Goal: Answer question/provide support: Share knowledge or assist other users

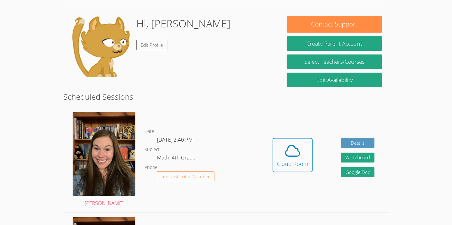
scroll to position [83, 0]
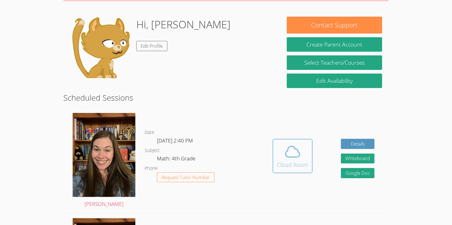
click at [301, 162] on button "Cloud Room" at bounding box center [293, 156] width 40 height 34
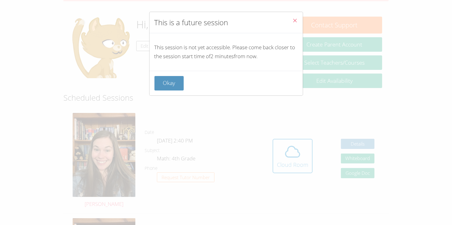
click at [298, 18] on button "Close" at bounding box center [295, 21] width 15 height 19
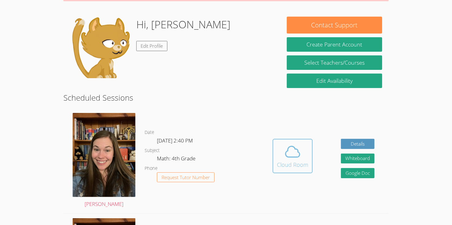
click at [289, 149] on icon at bounding box center [292, 151] width 17 height 17
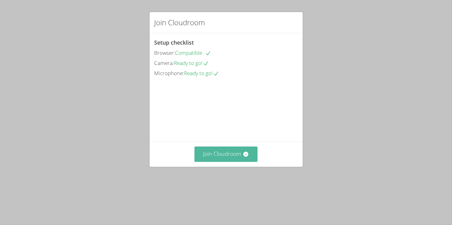
click at [225, 162] on button "Join Cloudroom" at bounding box center [226, 154] width 63 height 15
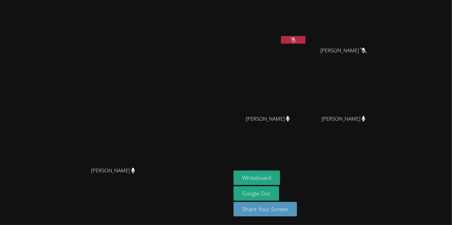
click at [383, 204] on div "Whiteboard Google Doc Share Your Screen" at bounding box center [308, 196] width 149 height 51
click at [297, 42] on icon at bounding box center [293, 39] width 6 height 5
click at [306, 43] on button at bounding box center [293, 40] width 25 height 8
click at [281, 36] on button at bounding box center [293, 40] width 25 height 8
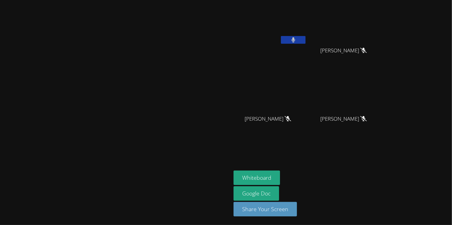
click at [281, 36] on button at bounding box center [293, 40] width 25 height 8
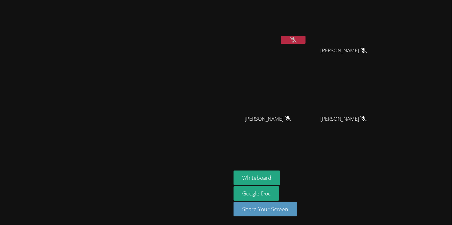
click at [281, 36] on button at bounding box center [293, 40] width 25 height 8
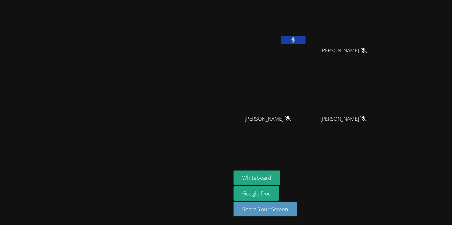
click at [281, 36] on button at bounding box center [293, 40] width 25 height 8
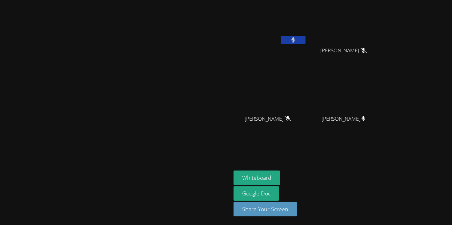
click at [281, 36] on button at bounding box center [293, 40] width 25 height 8
click at [306, 38] on button at bounding box center [293, 40] width 25 height 8
click at [297, 38] on icon at bounding box center [293, 39] width 6 height 5
click at [306, 38] on button at bounding box center [293, 40] width 25 height 8
click at [280, 171] on button "Whiteboard" at bounding box center [257, 178] width 46 height 14
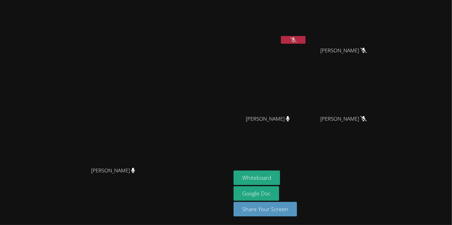
click at [306, 36] on button at bounding box center [293, 40] width 25 height 8
click at [295, 40] on icon at bounding box center [294, 39] width 4 height 5
click at [297, 42] on icon at bounding box center [293, 39] width 6 height 5
click at [296, 39] on icon at bounding box center [294, 39] width 4 height 5
click at [297, 40] on icon at bounding box center [293, 39] width 6 height 5
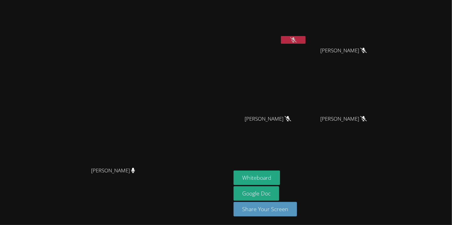
click at [297, 38] on icon at bounding box center [293, 39] width 6 height 5
click at [297, 41] on icon at bounding box center [293, 39] width 6 height 5
click at [296, 37] on icon at bounding box center [294, 39] width 4 height 5
click at [297, 39] on icon at bounding box center [293, 39] width 6 height 5
click at [306, 42] on button at bounding box center [293, 40] width 25 height 8
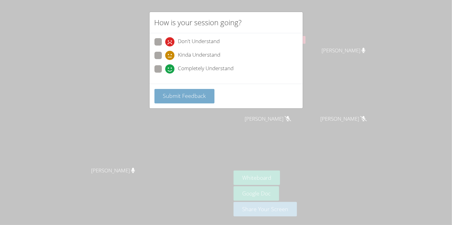
click at [183, 99] on span "Submit Feedback" at bounding box center [184, 95] width 43 height 7
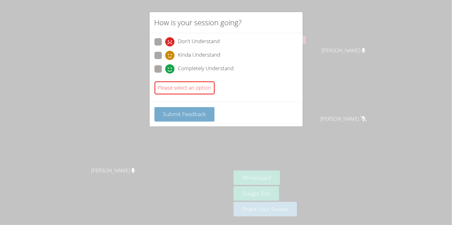
click at [200, 119] on button "Submit Feedback" at bounding box center [185, 114] width 60 height 14
click at [208, 52] on span "Kinda Understand" at bounding box center [199, 55] width 42 height 9
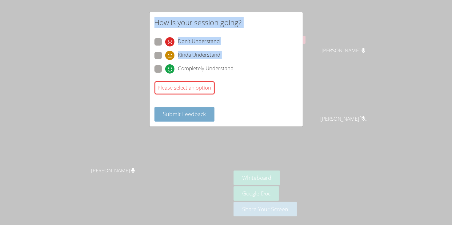
click at [184, 119] on button "Submit Feedback" at bounding box center [185, 114] width 60 height 14
click at [194, 112] on span "Submit Feedback" at bounding box center [184, 113] width 43 height 7
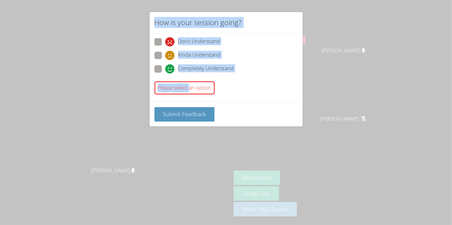
click at [204, 51] on span "Kinda Understand" at bounding box center [199, 55] width 42 height 9
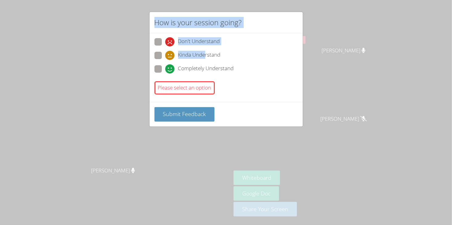
click at [200, 52] on span "Kinda Understand" at bounding box center [199, 55] width 42 height 9
click at [202, 44] on span "Don't Understand" at bounding box center [199, 41] width 42 height 9
click at [163, 45] on label "Don't Understand" at bounding box center [188, 42] width 66 height 8
click at [165, 43] on input "Don't Understand" at bounding box center [167, 40] width 5 height 5
radio input "true"
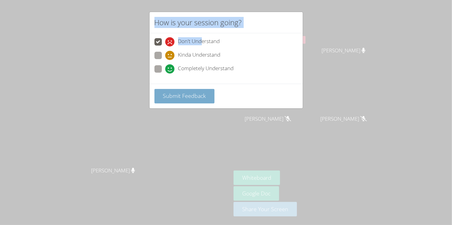
click at [189, 98] on span "Submit Feedback" at bounding box center [184, 95] width 43 height 7
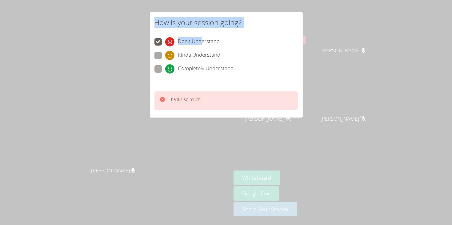
click at [196, 100] on p "Thanks so much!" at bounding box center [185, 99] width 32 height 6
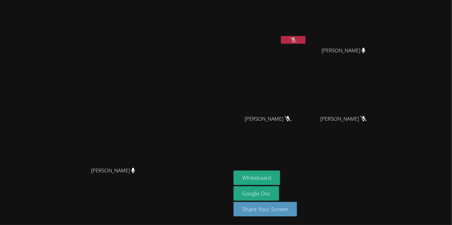
click at [306, 42] on button at bounding box center [293, 40] width 25 height 8
click at [297, 41] on icon at bounding box center [293, 39] width 6 height 5
click at [306, 39] on button at bounding box center [293, 40] width 25 height 8
click at [306, 38] on button at bounding box center [293, 40] width 25 height 8
click at [366, 118] on icon at bounding box center [364, 118] width 4 height 5
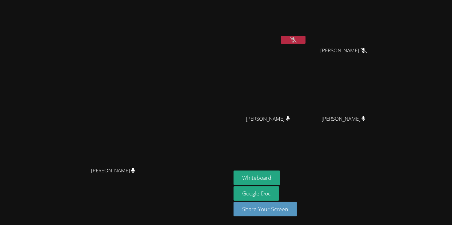
click at [366, 120] on span "EZRA SMITH" at bounding box center [344, 119] width 44 height 9
click at [307, 112] on video at bounding box center [270, 91] width 73 height 41
click at [290, 118] on icon at bounding box center [288, 118] width 4 height 5
click at [366, 120] on span "EZRA SMITH" at bounding box center [344, 119] width 44 height 9
click at [306, 41] on button at bounding box center [293, 40] width 25 height 8
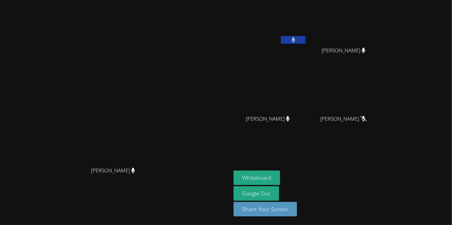
click at [295, 41] on icon at bounding box center [294, 39] width 4 height 5
click at [297, 38] on icon at bounding box center [293, 39] width 6 height 5
click at [297, 41] on icon at bounding box center [293, 39] width 6 height 5
click at [297, 40] on icon at bounding box center [293, 39] width 6 height 5
